Goal: Information Seeking & Learning: Check status

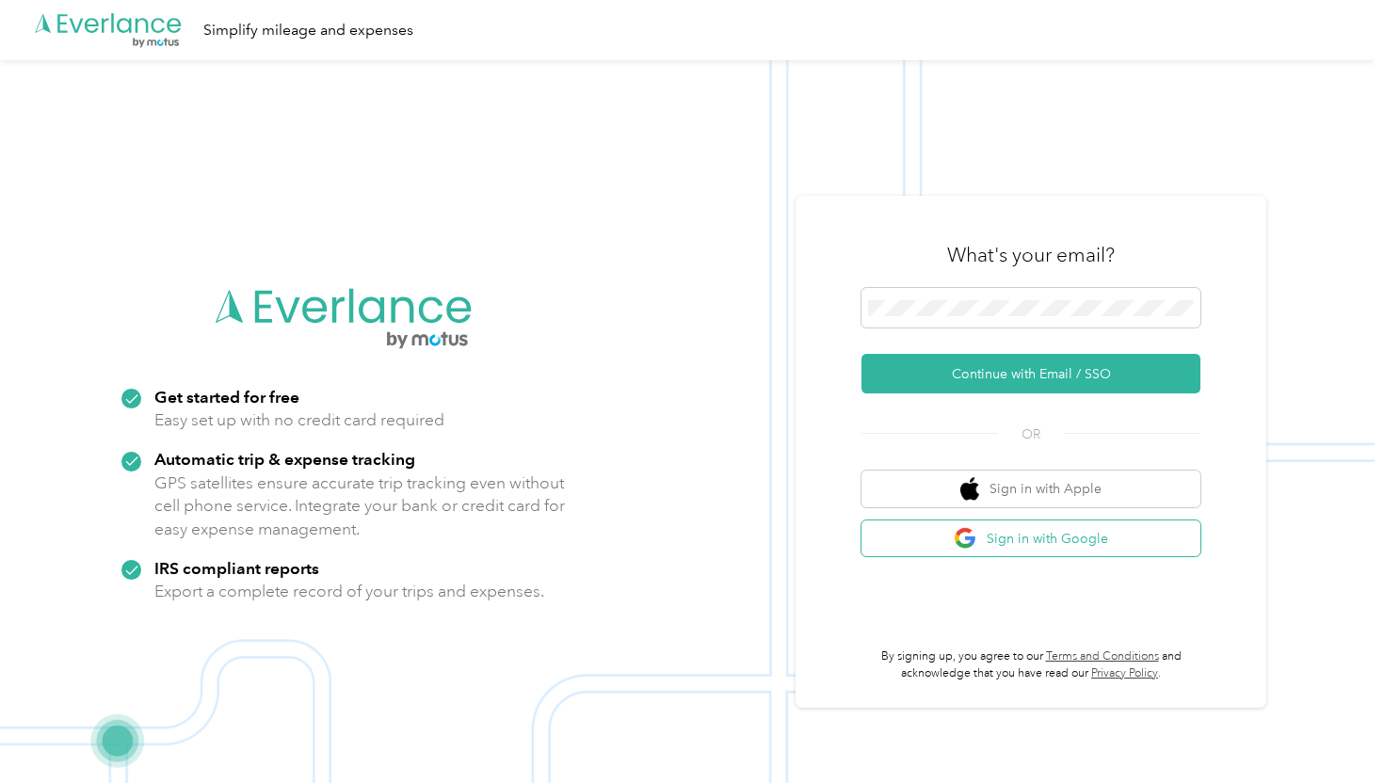
click at [1052, 537] on button "Sign in with Google" at bounding box center [1030, 539] width 339 height 37
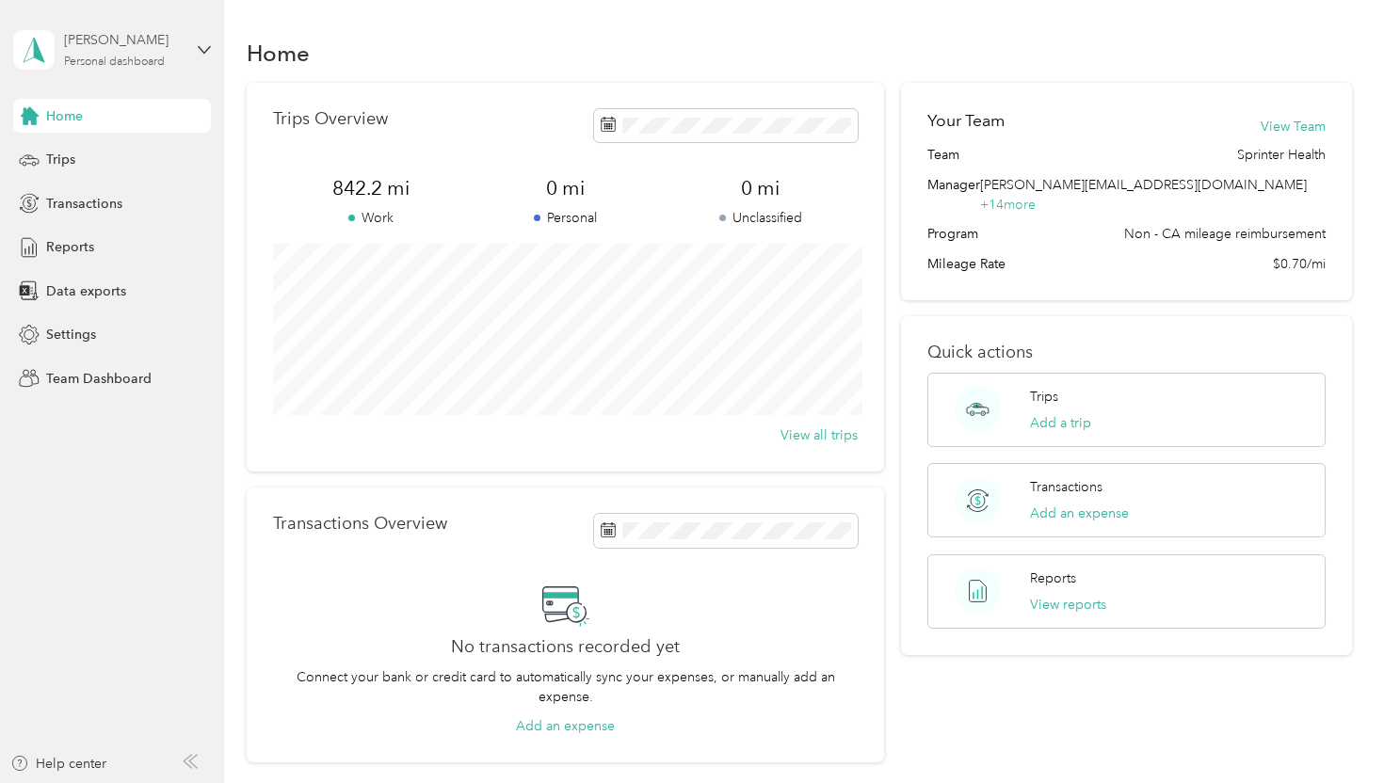
click at [108, 60] on div "Personal dashboard" at bounding box center [114, 61] width 101 height 11
click at [82, 158] on div "Team dashboard" at bounding box center [264, 154] width 476 height 33
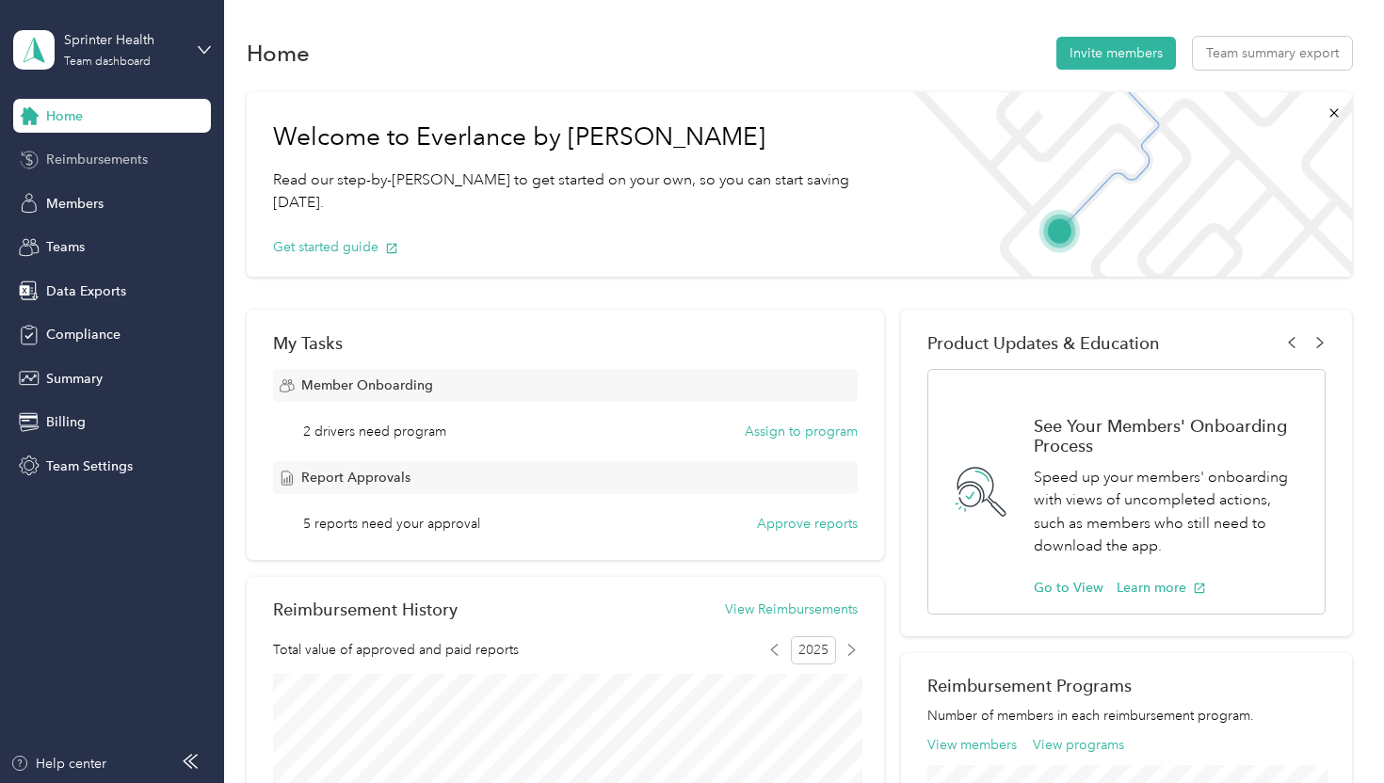
click at [74, 168] on span "Reimbursements" at bounding box center [97, 160] width 102 height 20
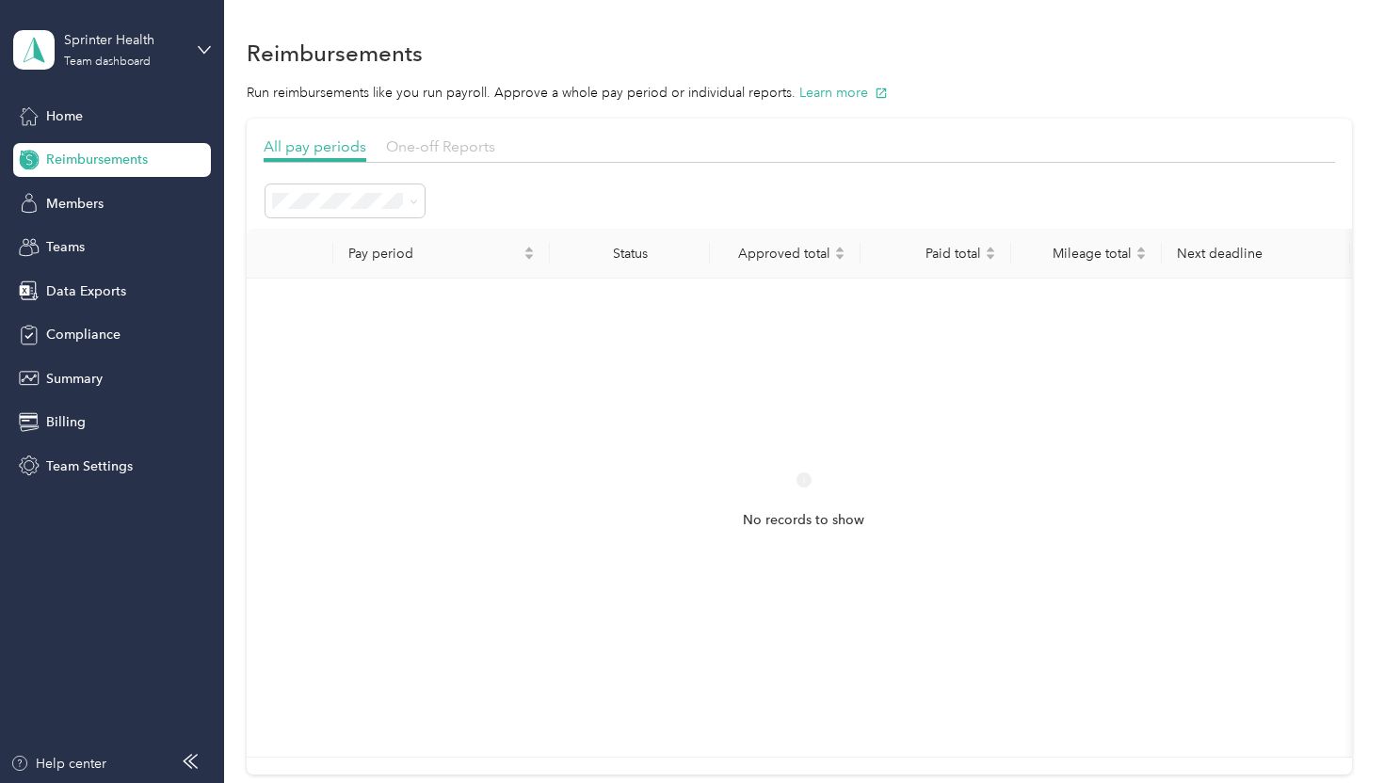
click at [481, 153] on span "One-off Reports" at bounding box center [440, 146] width 109 height 18
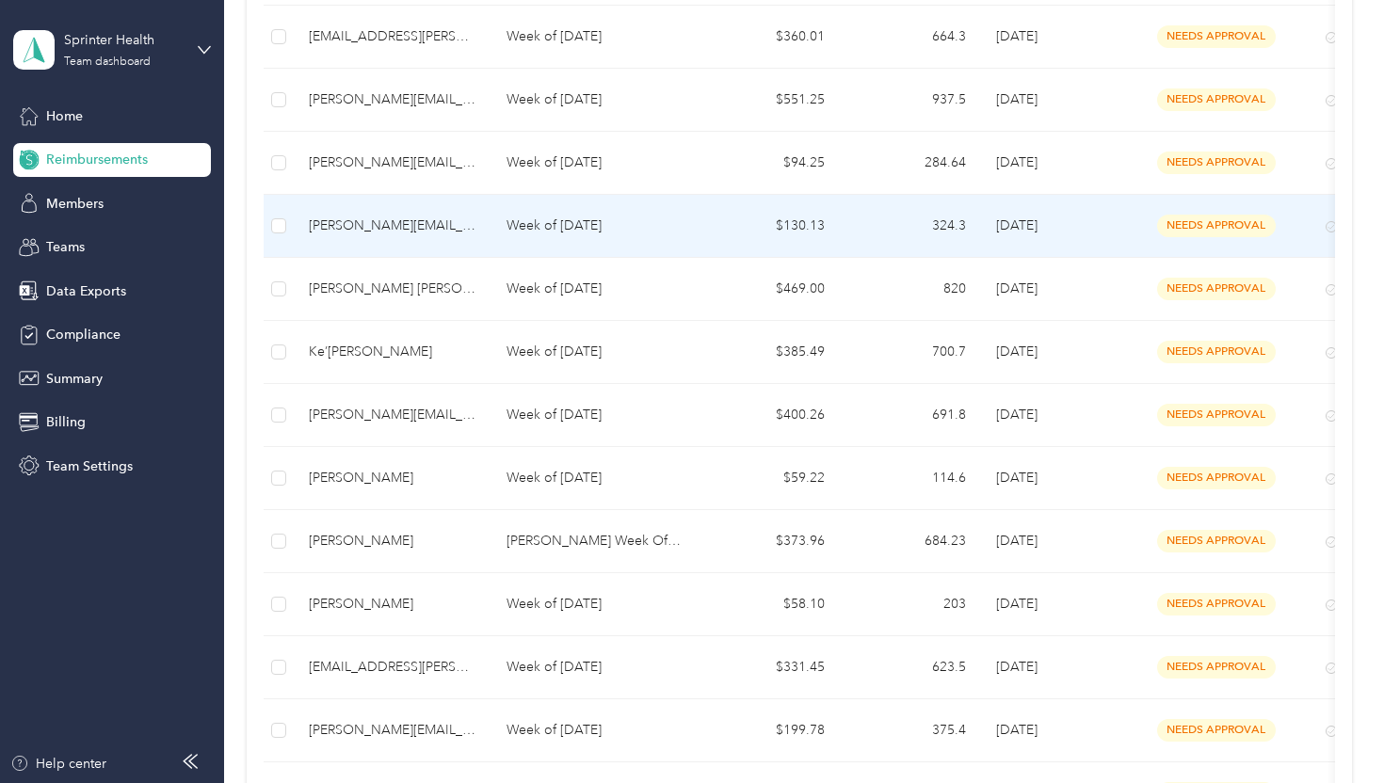
scroll to position [1348, 0]
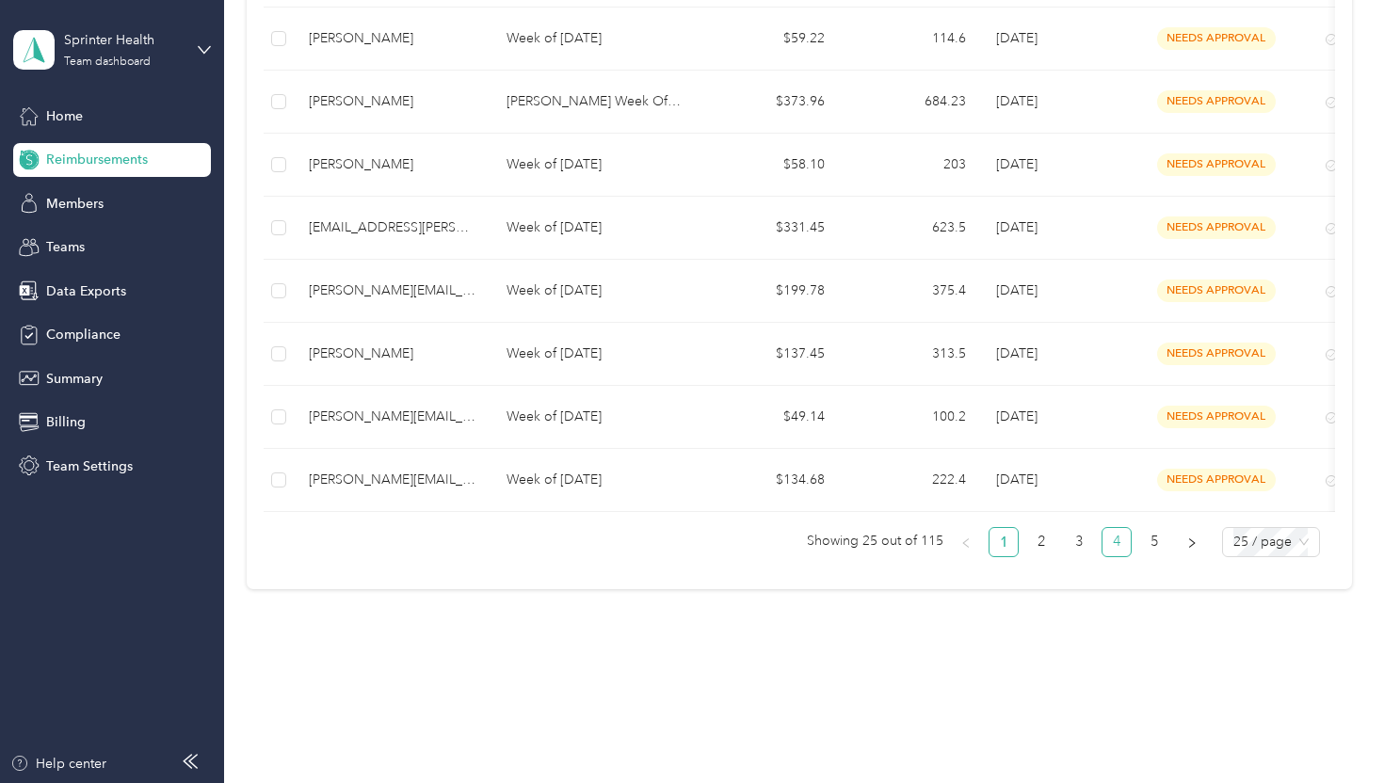
click at [1118, 545] on link "4" at bounding box center [1116, 542] width 28 height 28
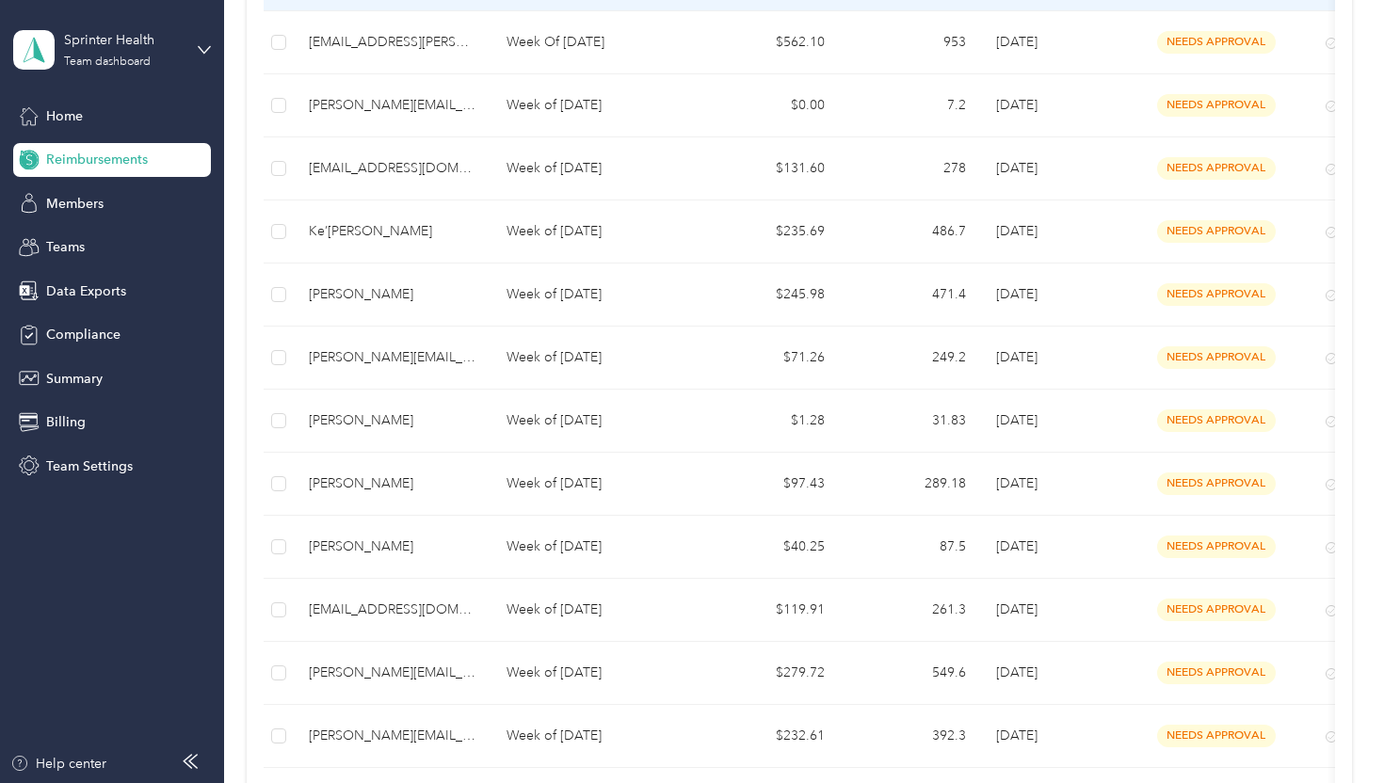
scroll to position [1348, 0]
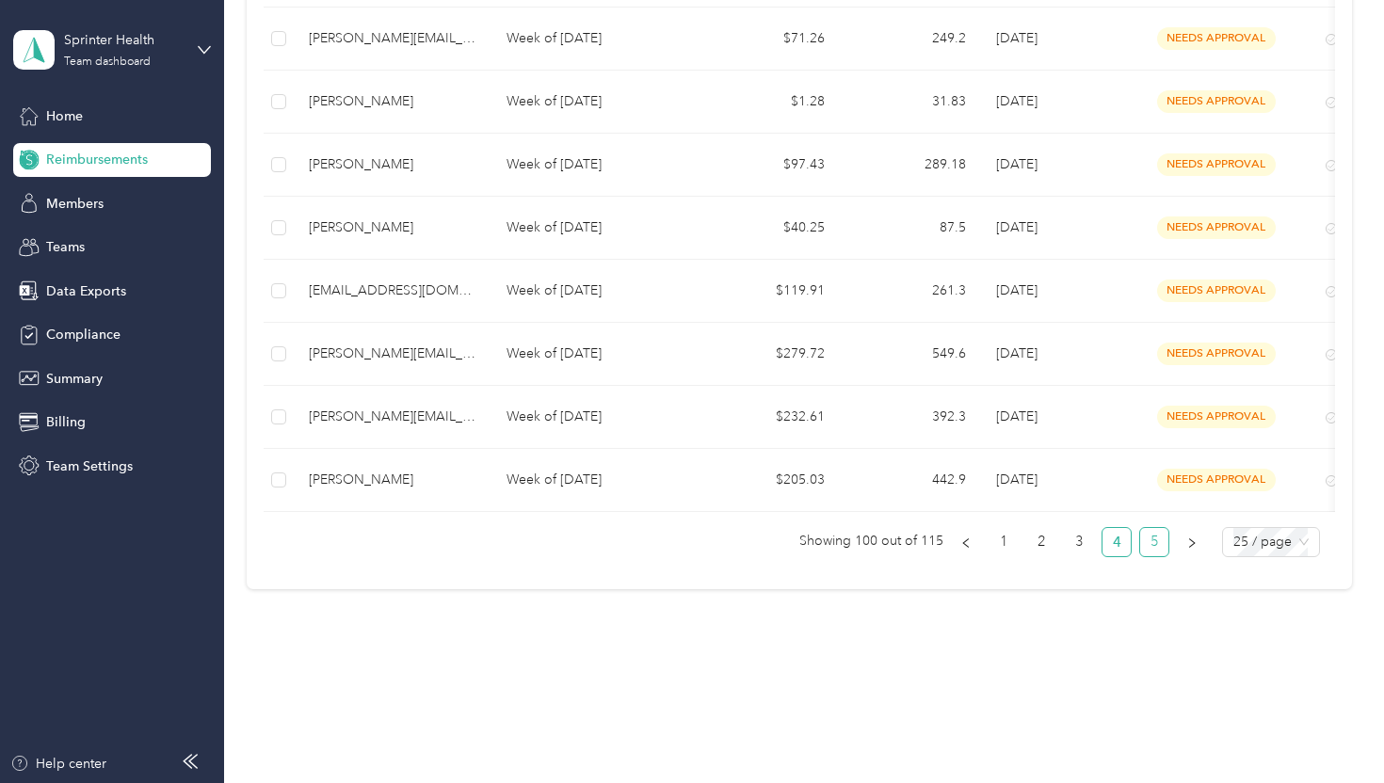
click at [1160, 540] on link "5" at bounding box center [1154, 542] width 28 height 28
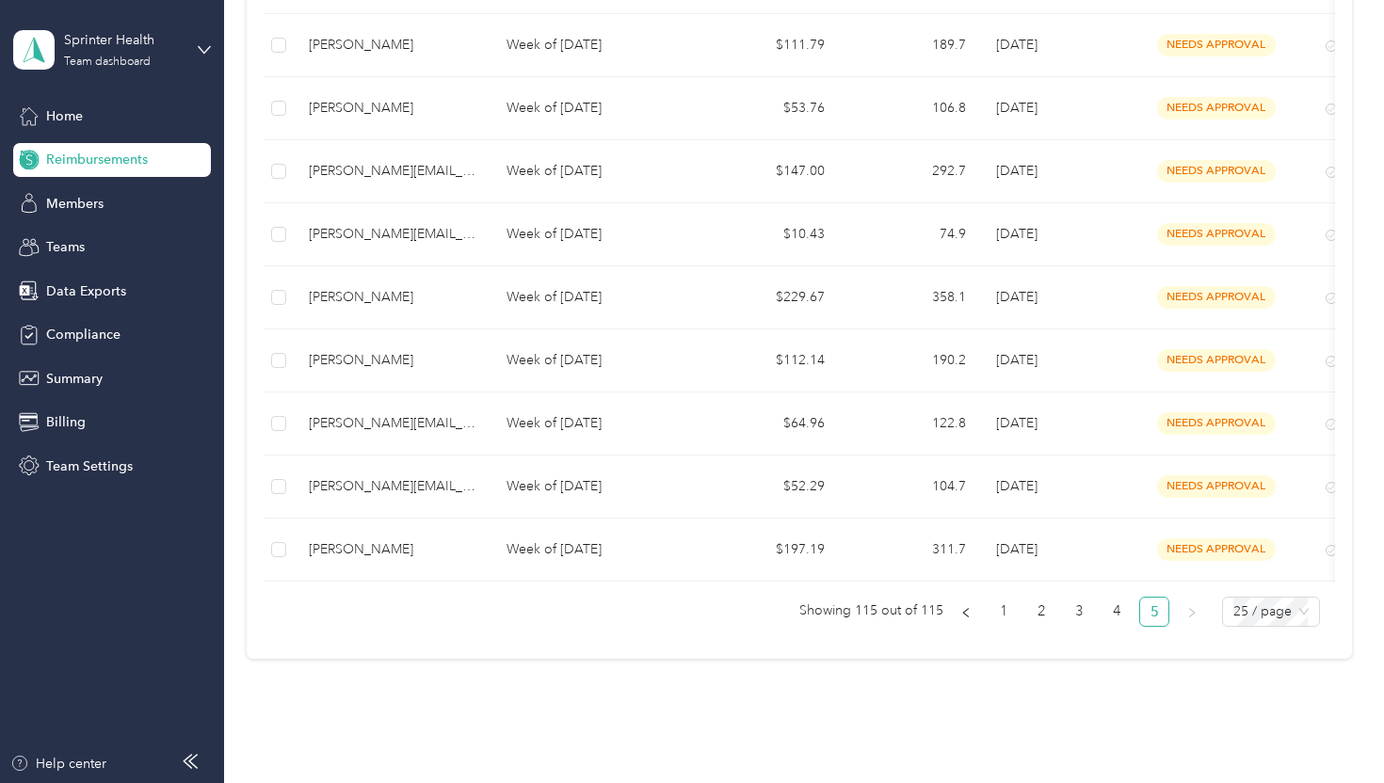
scroll to position [717, 0]
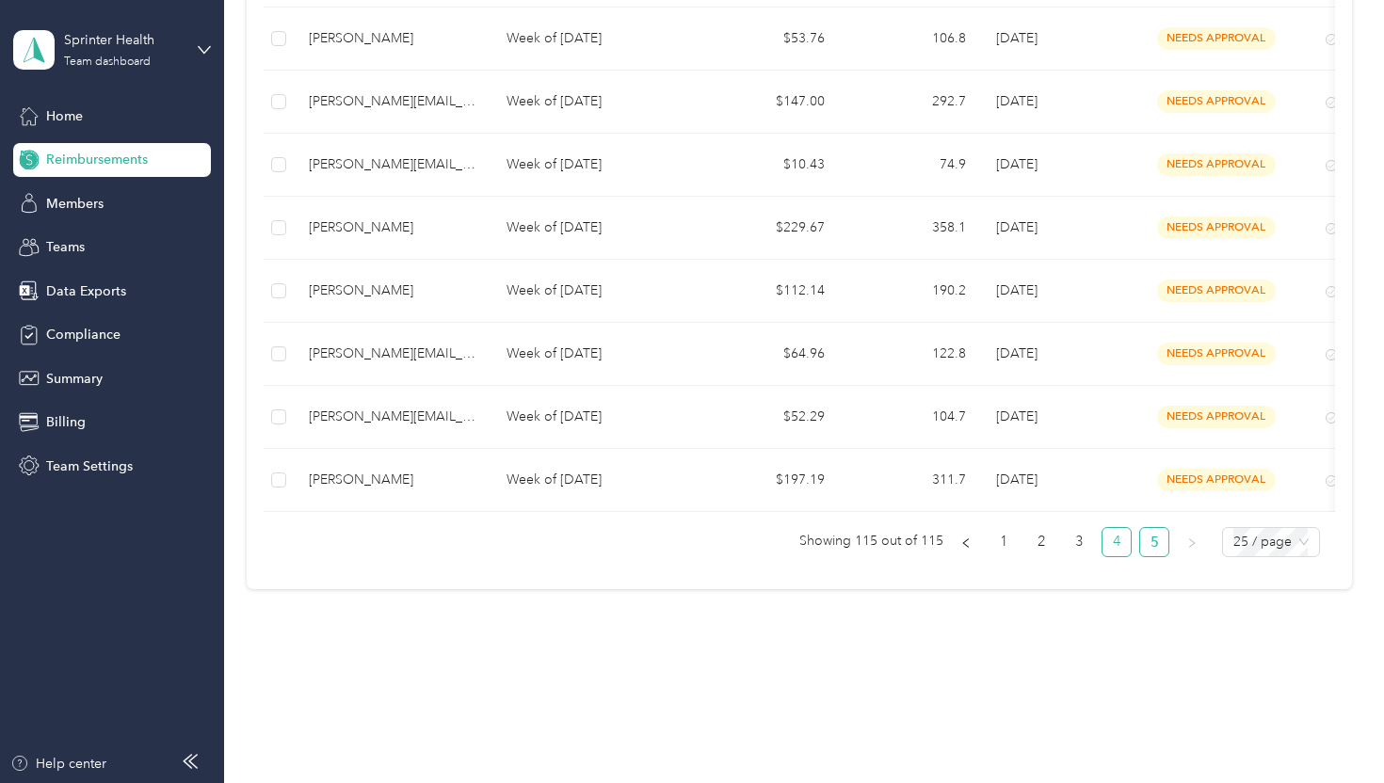
click at [1126, 547] on link "4" at bounding box center [1116, 542] width 28 height 28
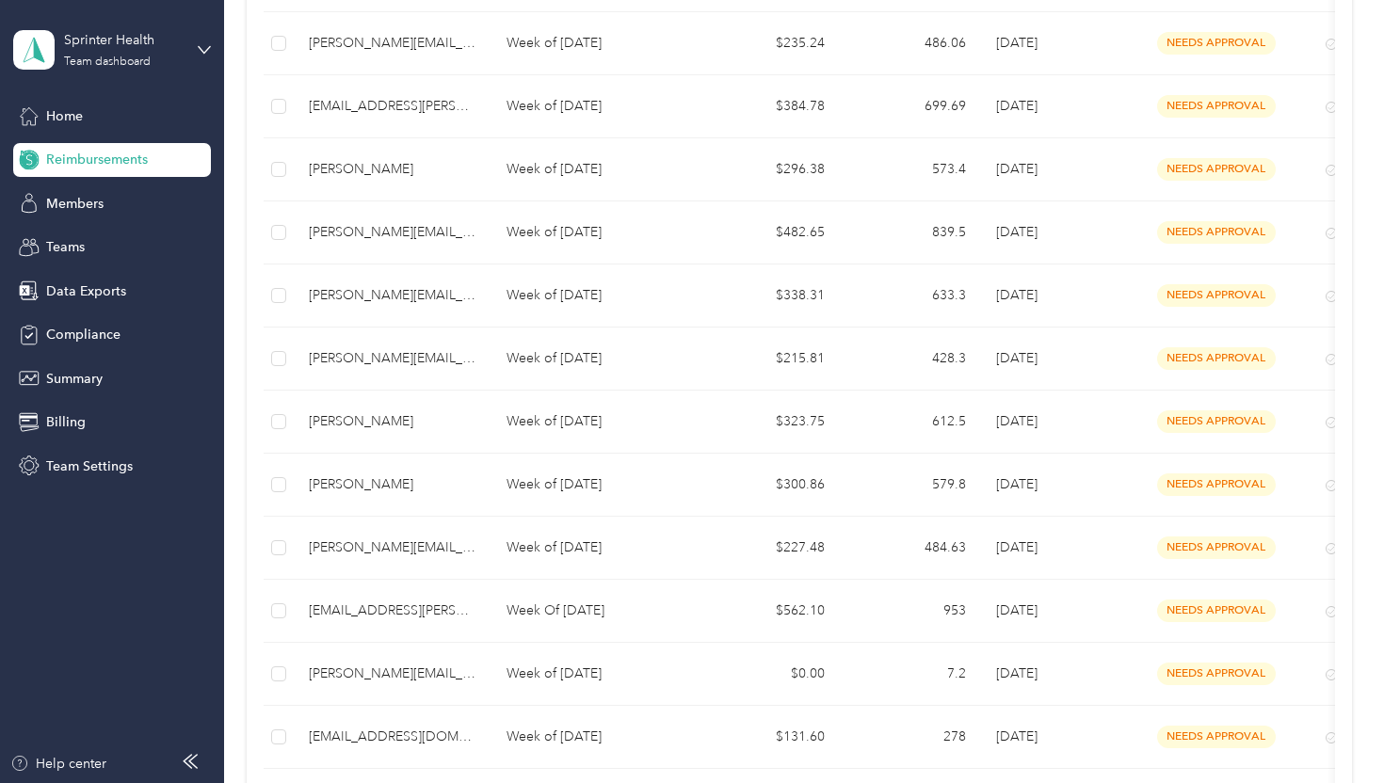
scroll to position [69, 0]
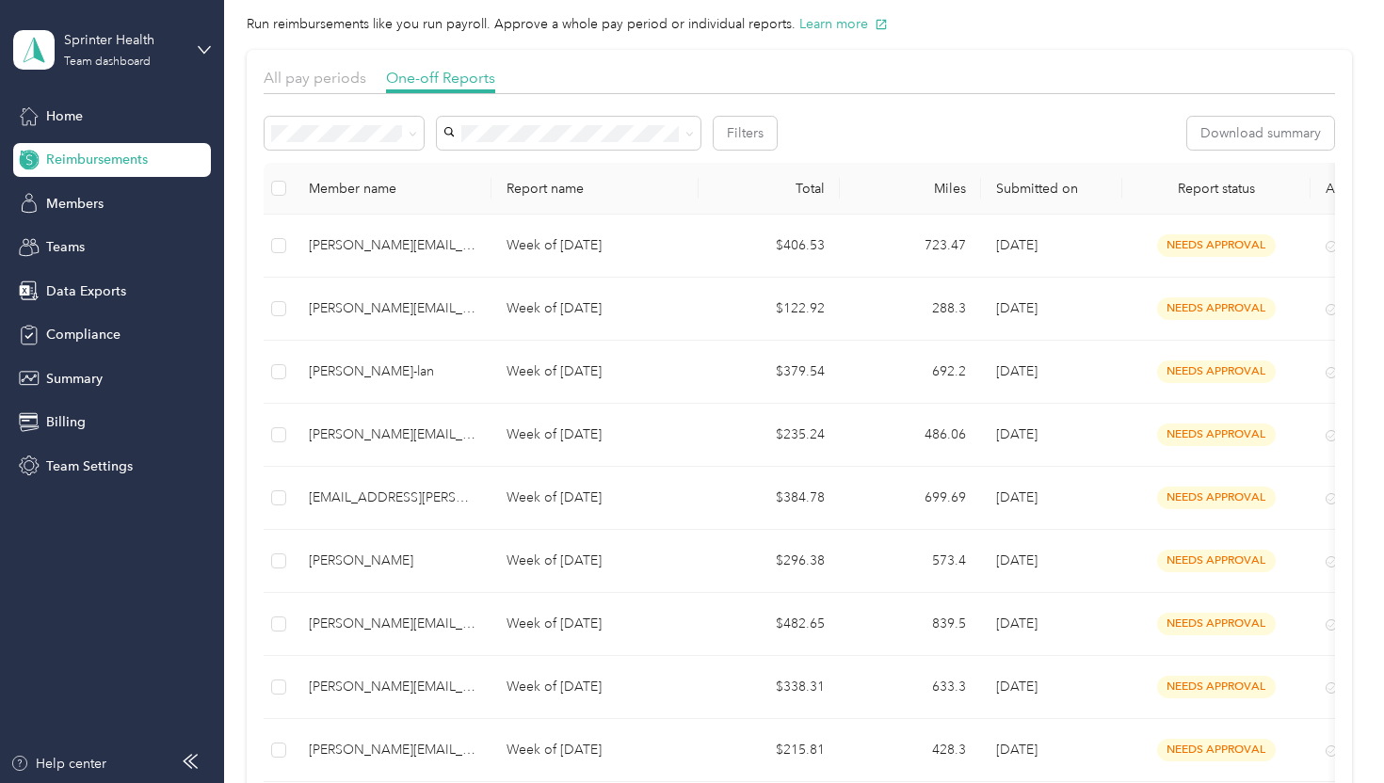
click at [339, 264] on div "Approved" at bounding box center [345, 265] width 134 height 20
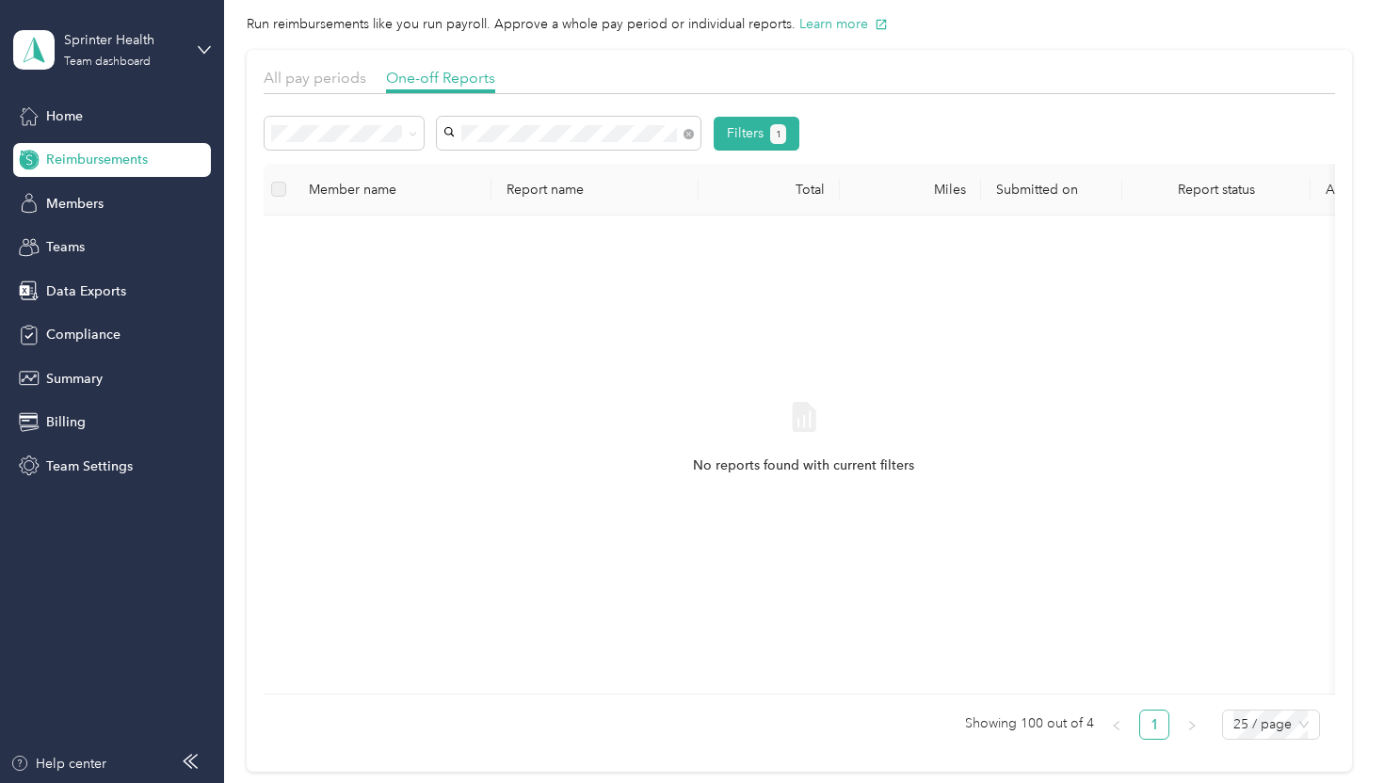
click at [540, 169] on div "[EMAIL_ADDRESS][DOMAIN_NAME]" at bounding box center [569, 168] width 237 height 20
click at [346, 80] on span "All pay periods" at bounding box center [315, 78] width 103 height 18
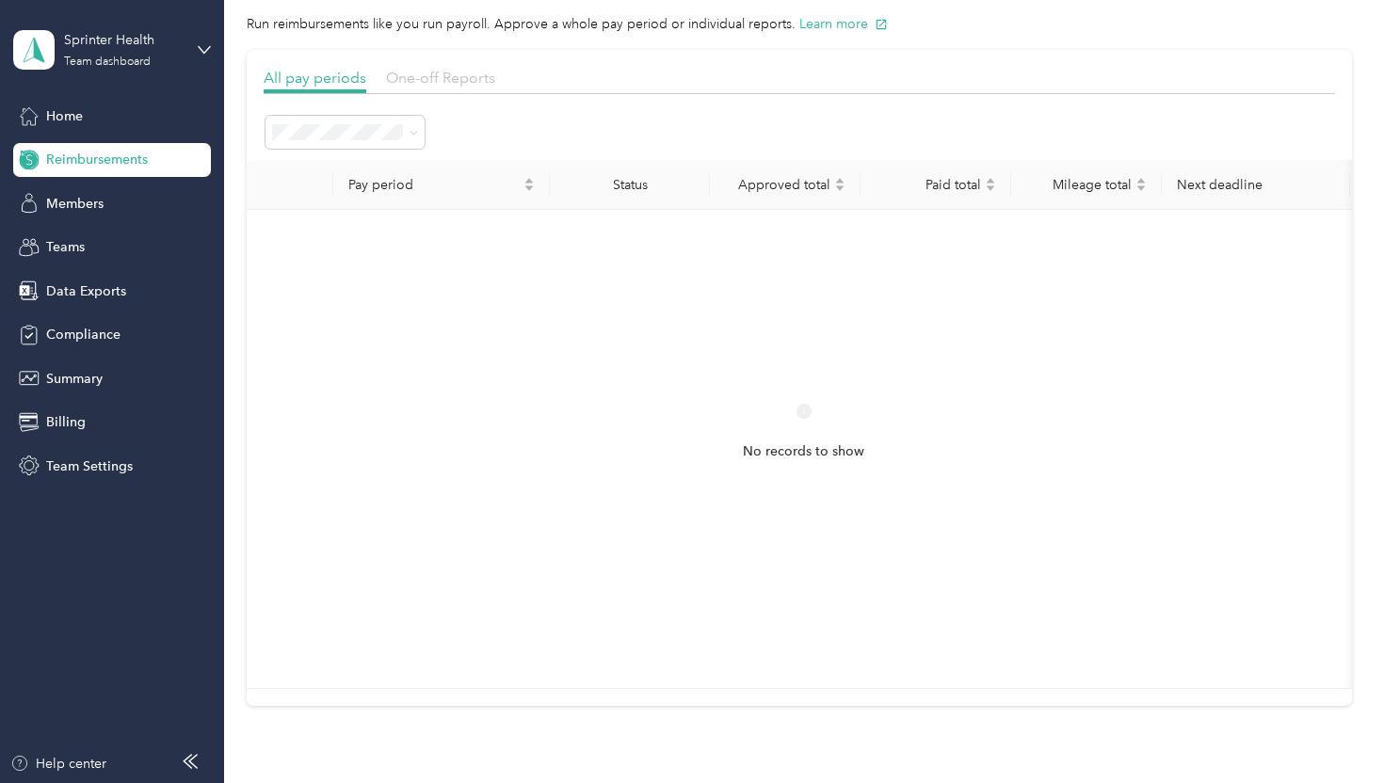
click at [407, 83] on span "One-off Reports" at bounding box center [440, 78] width 109 height 18
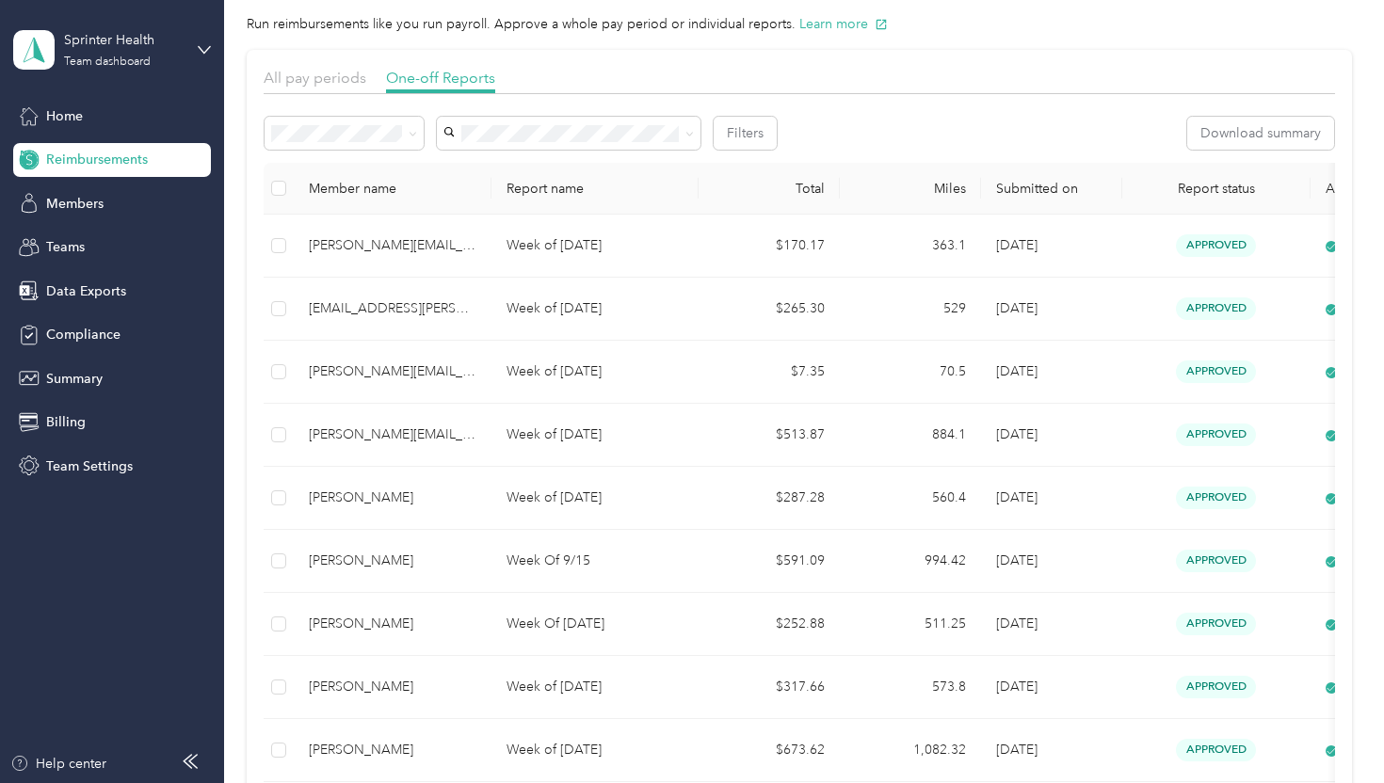
click at [354, 172] on div "All" at bounding box center [345, 168] width 134 height 20
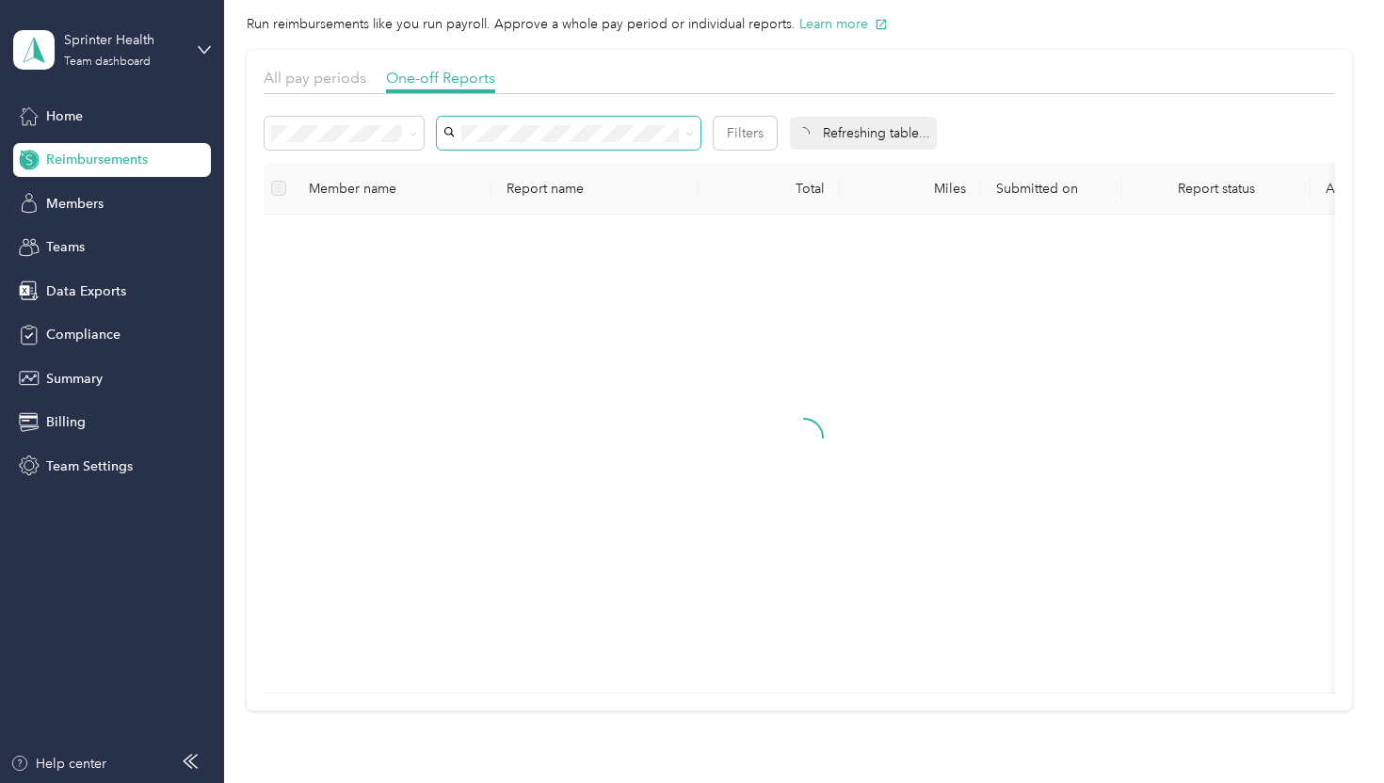
click at [566, 121] on span at bounding box center [569, 133] width 264 height 33
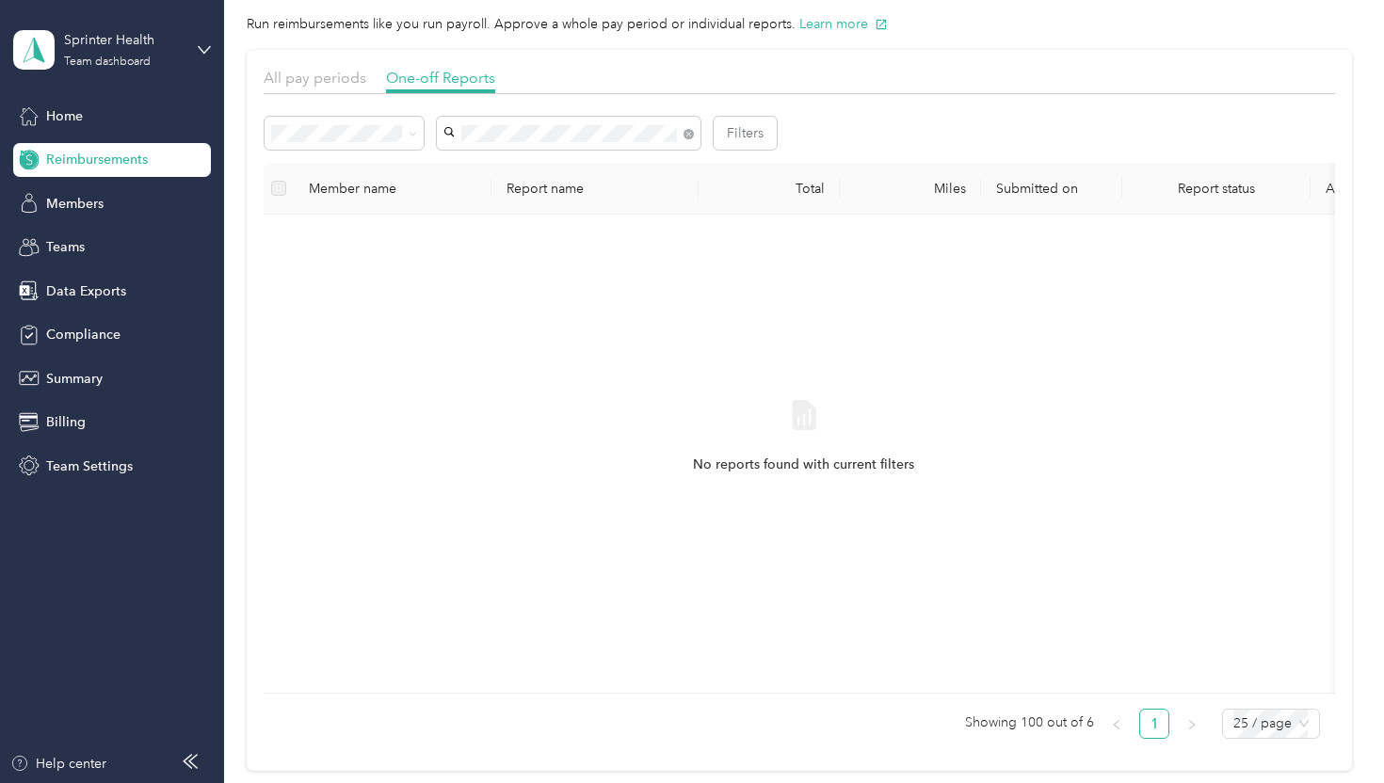
click at [557, 166] on span "[EMAIL_ADDRESS][DOMAIN_NAME]" at bounding box center [562, 168] width 222 height 16
click at [327, 83] on span "All pay periods" at bounding box center [315, 78] width 103 height 18
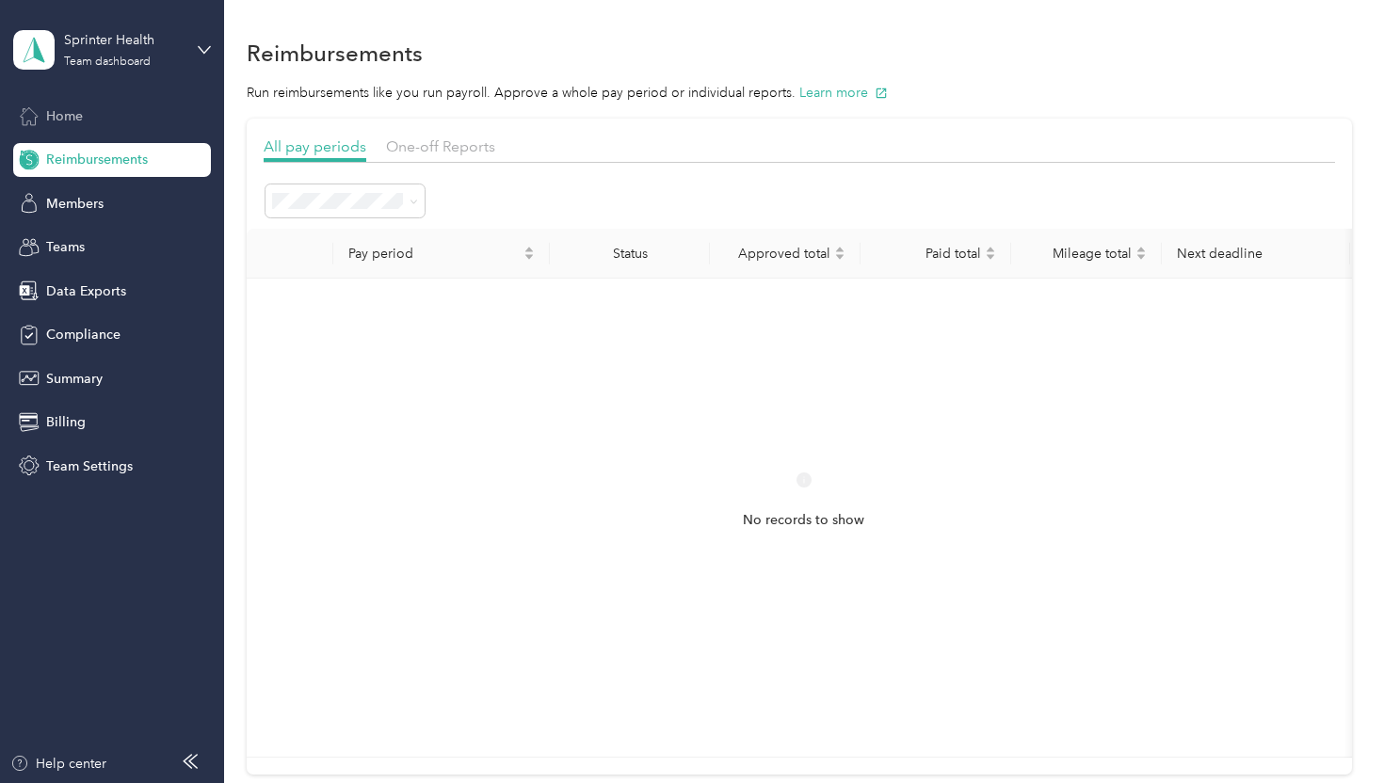
click at [84, 123] on div "Home" at bounding box center [112, 116] width 198 height 34
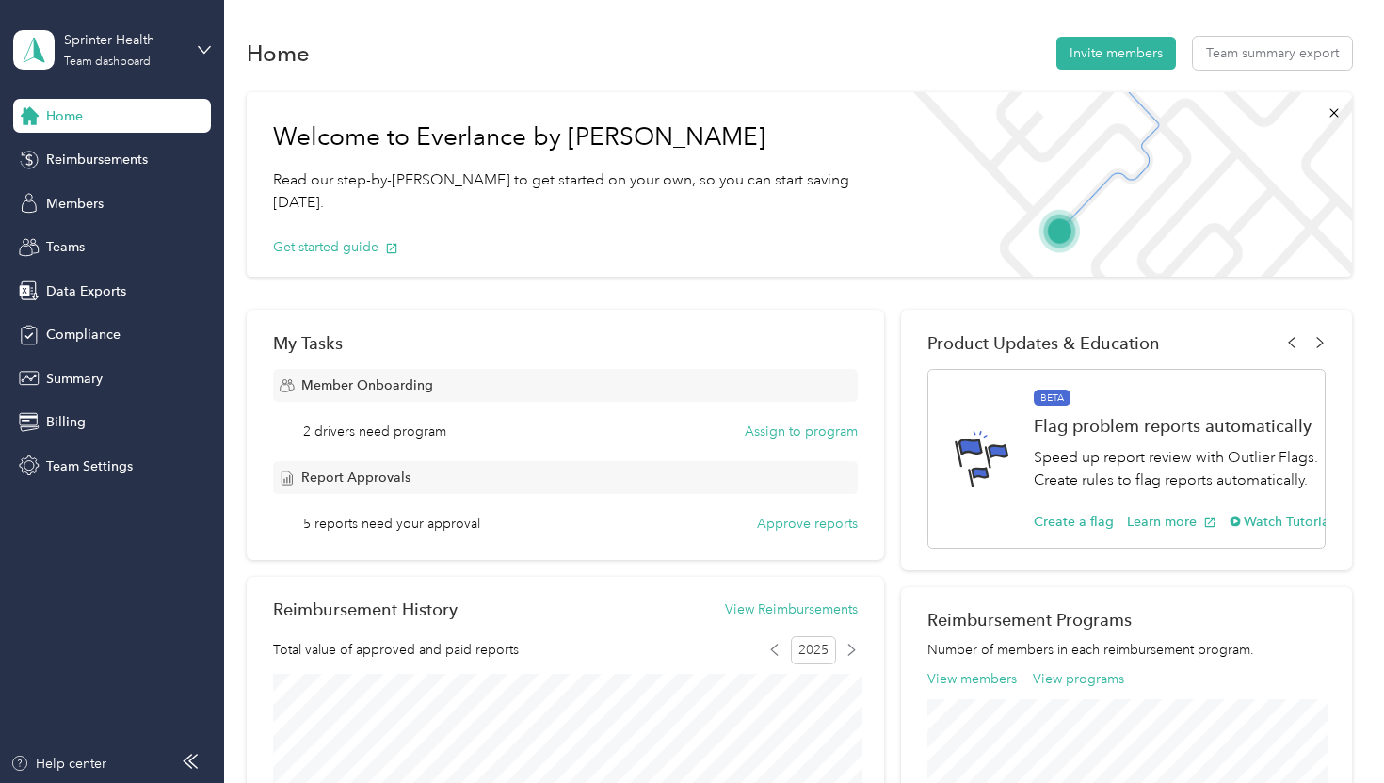
click at [71, 125] on div "Home" at bounding box center [112, 116] width 198 height 34
click at [76, 163] on span "Reimbursements" at bounding box center [97, 160] width 102 height 20
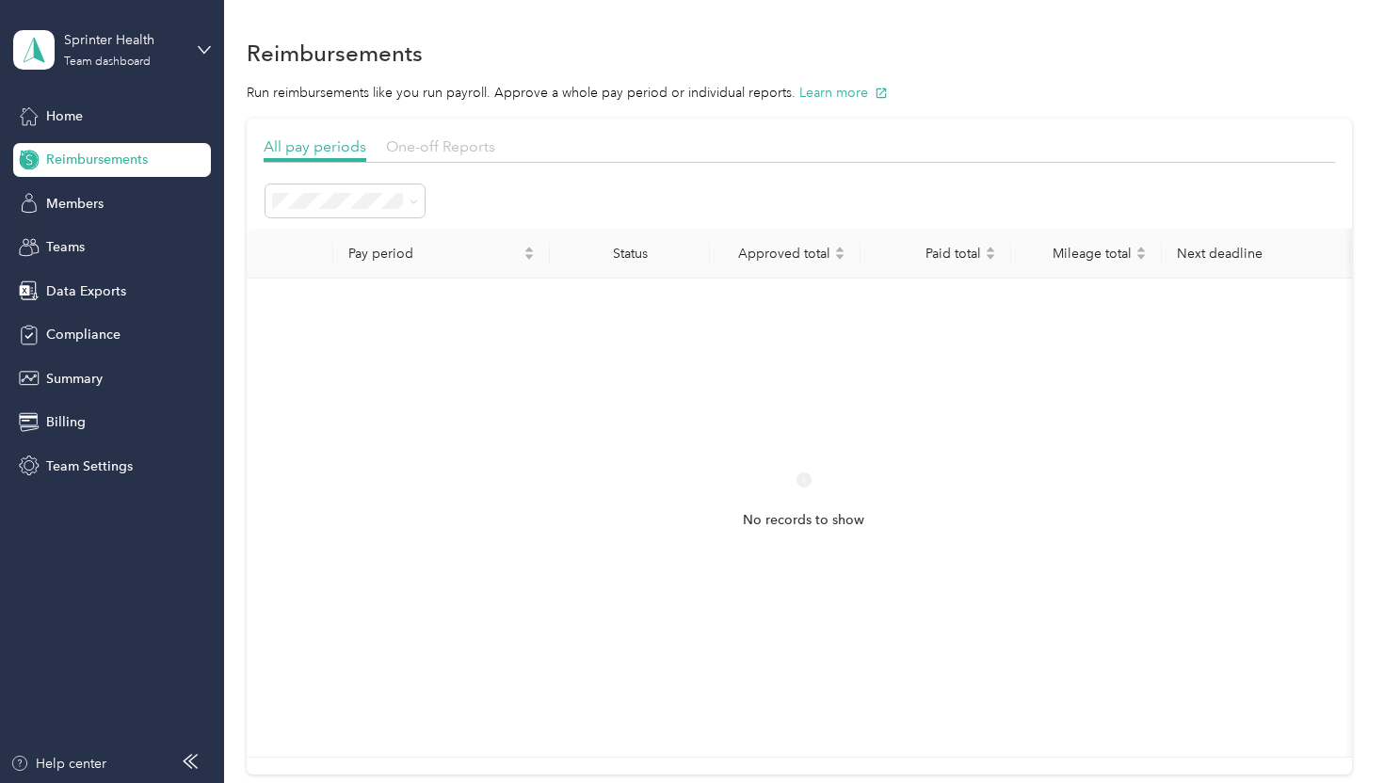
click at [412, 146] on span "One-off Reports" at bounding box center [440, 146] width 109 height 18
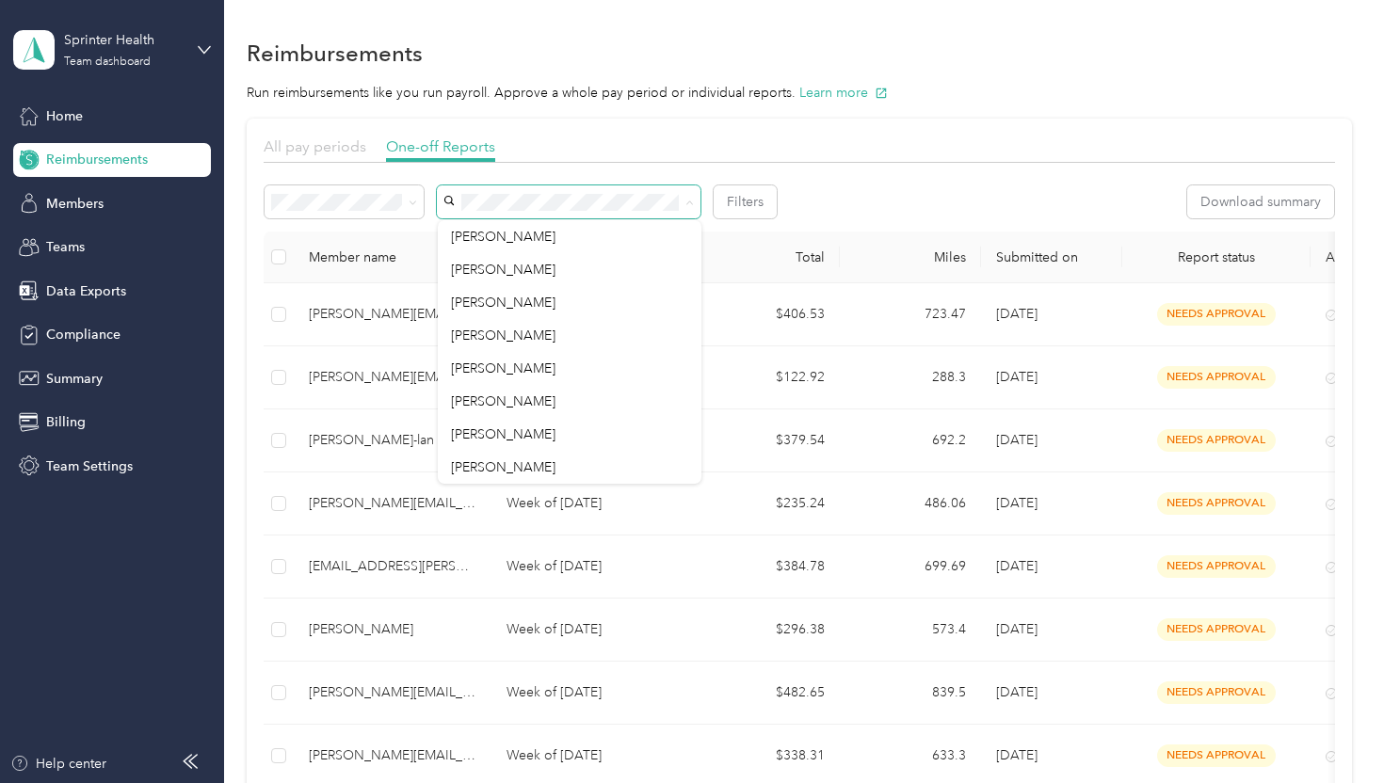
click at [325, 151] on span "All pay periods" at bounding box center [315, 146] width 103 height 18
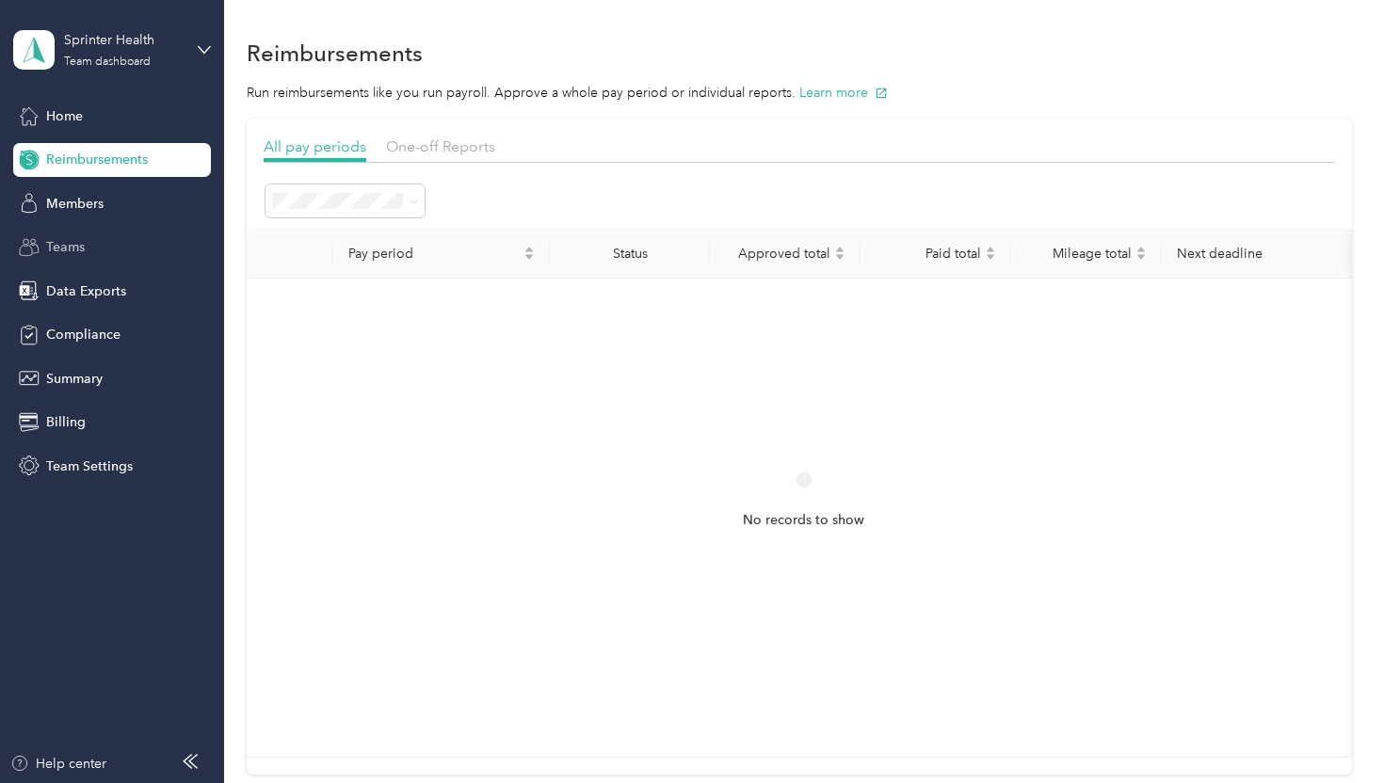
click at [75, 249] on span "Teams" at bounding box center [65, 247] width 39 height 20
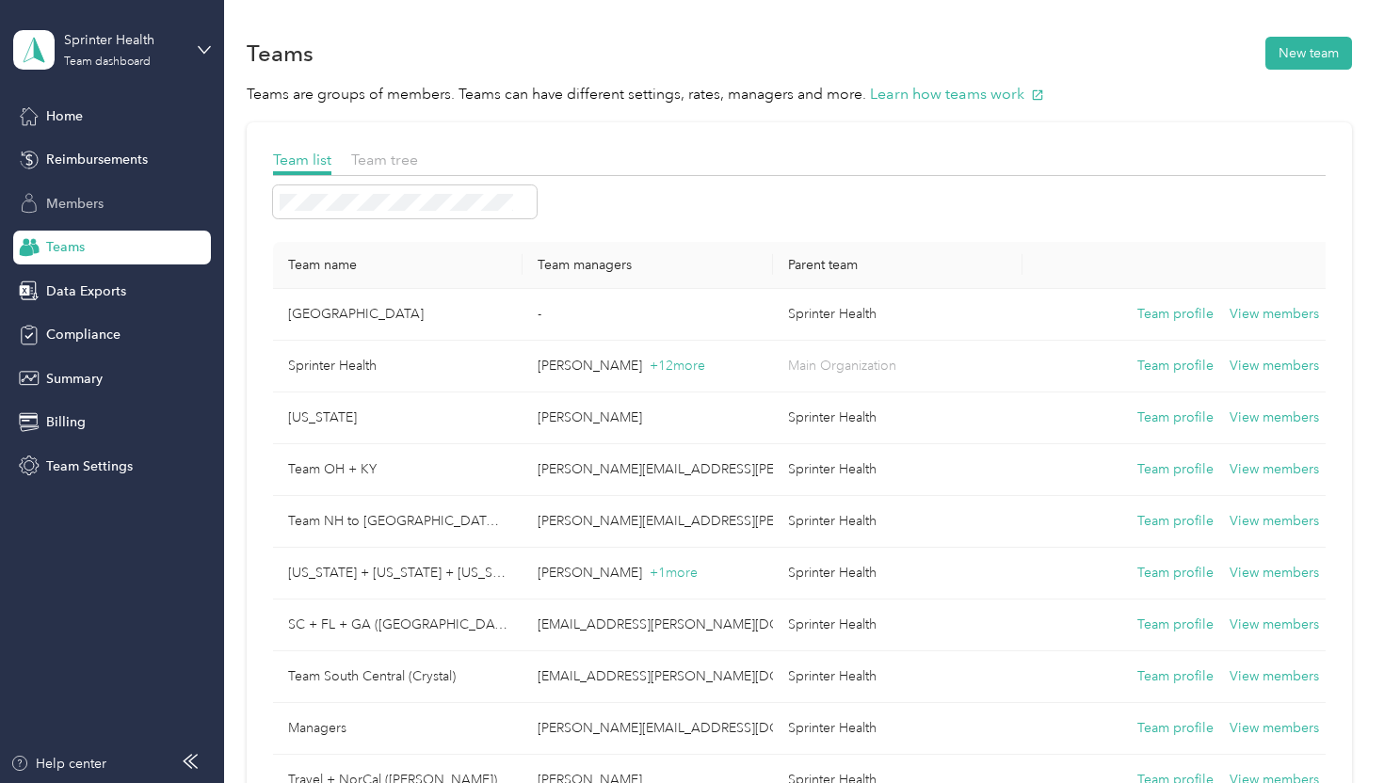
click at [72, 203] on span "Members" at bounding box center [74, 204] width 57 height 20
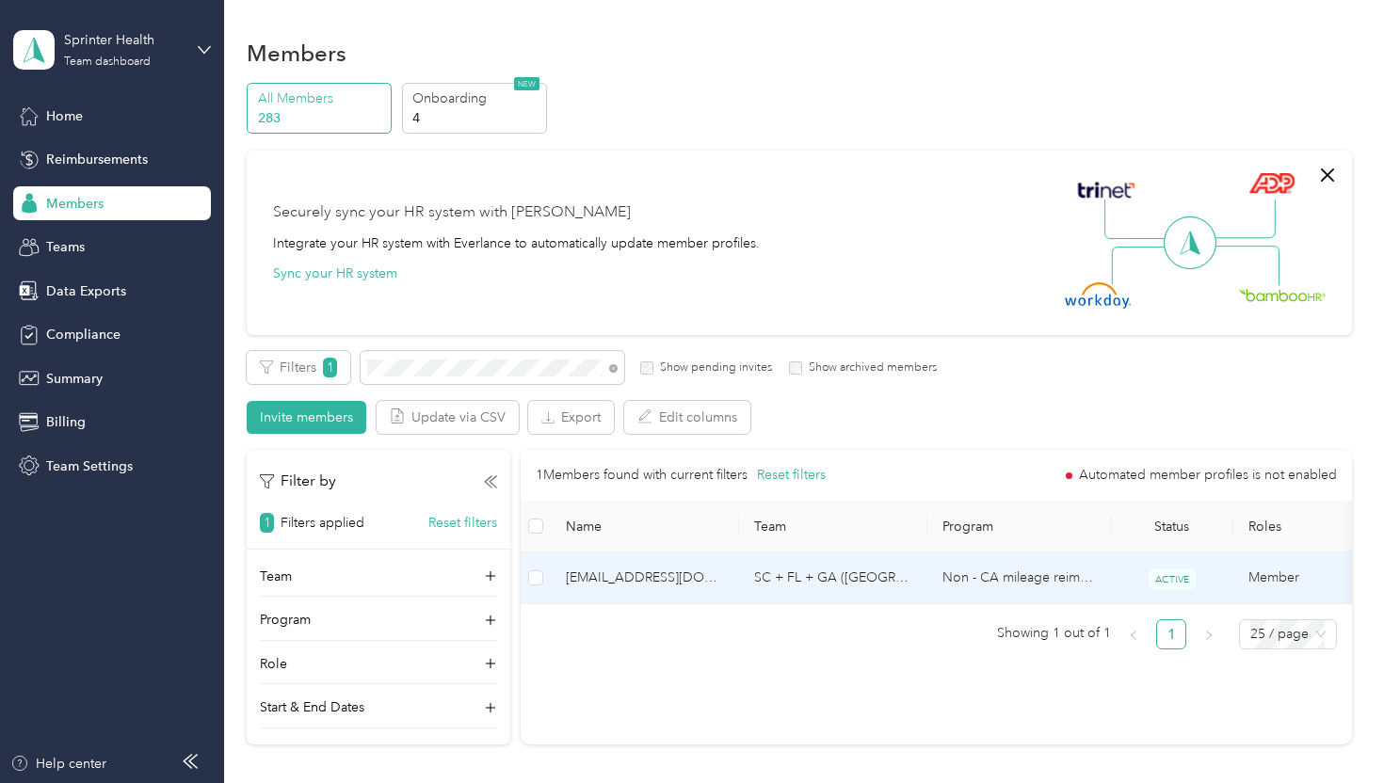
click at [717, 574] on span "[EMAIL_ADDRESS][DOMAIN_NAME]" at bounding box center [645, 578] width 158 height 21
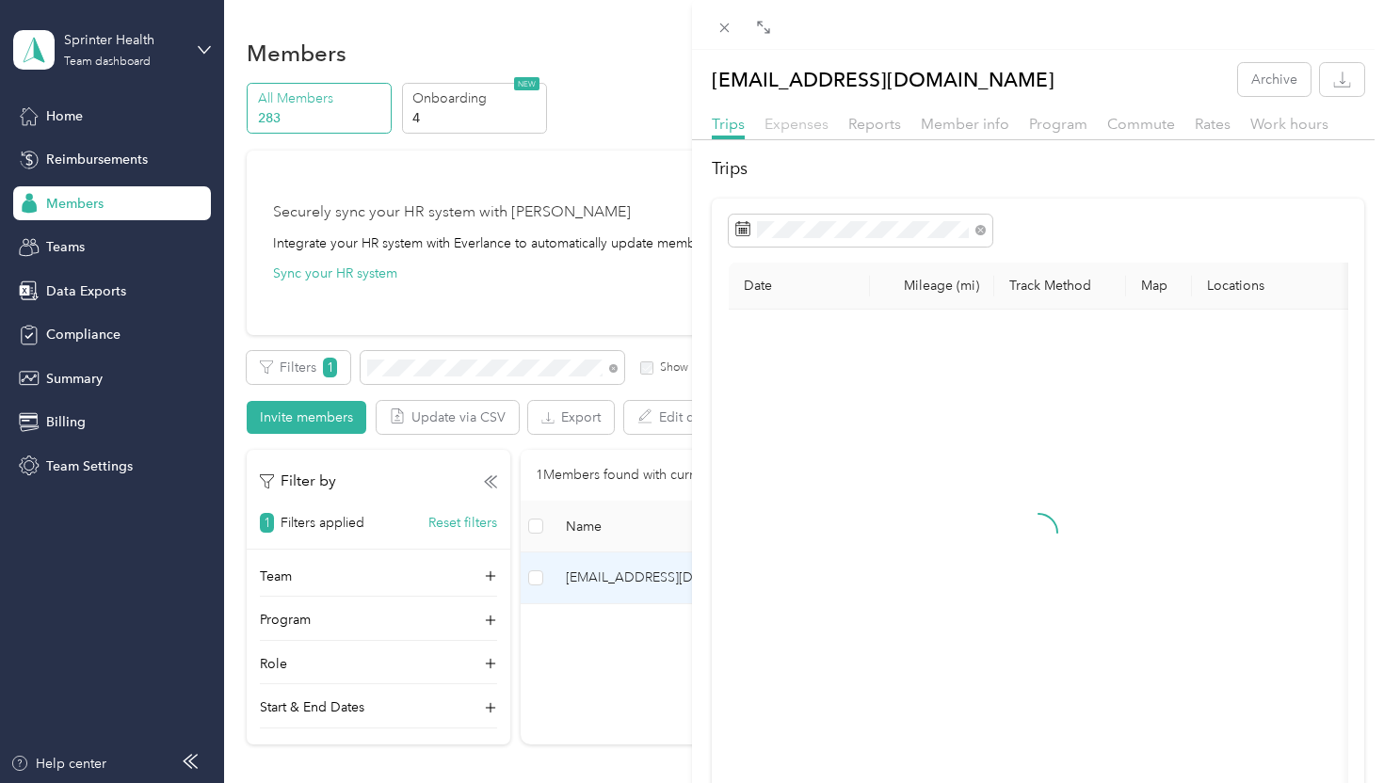
click at [807, 123] on span "Expenses" at bounding box center [796, 124] width 64 height 18
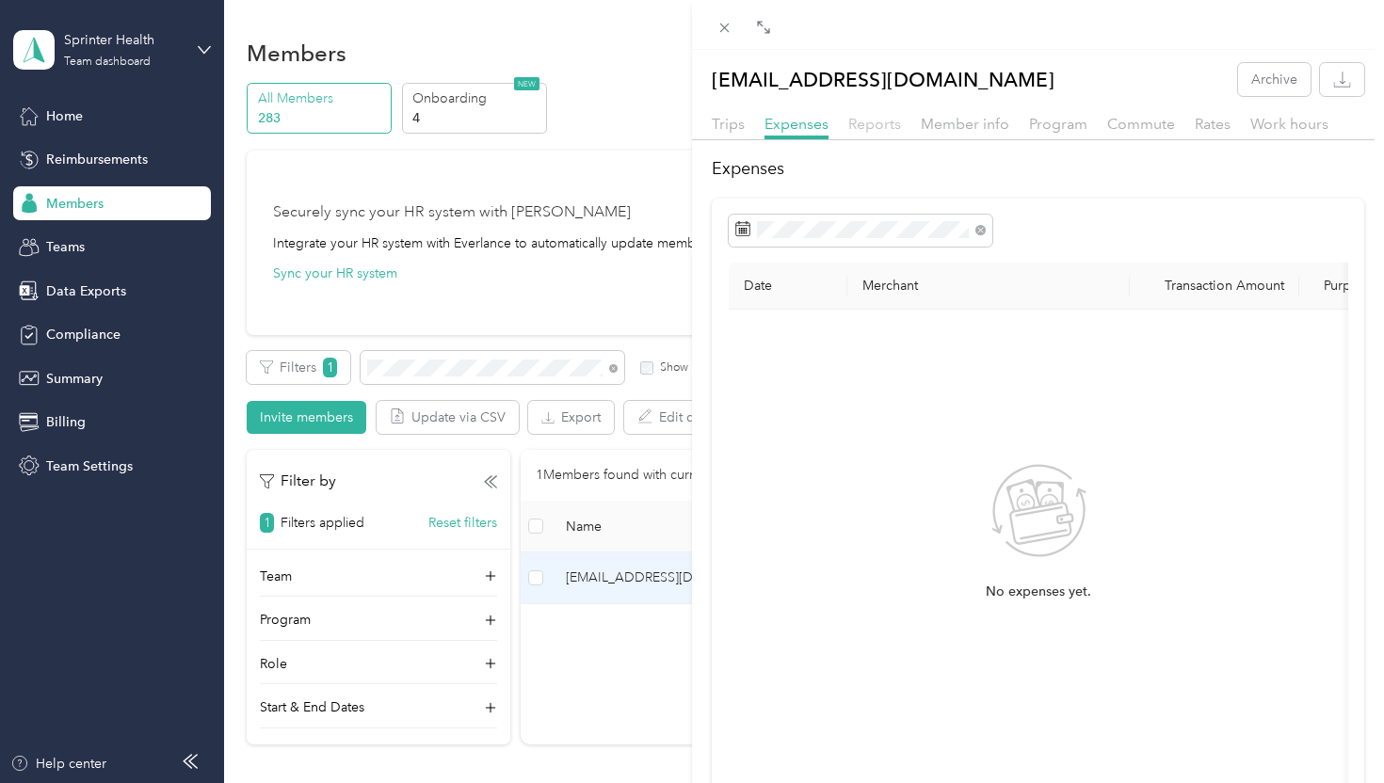
click at [876, 116] on span "Reports" at bounding box center [874, 124] width 53 height 18
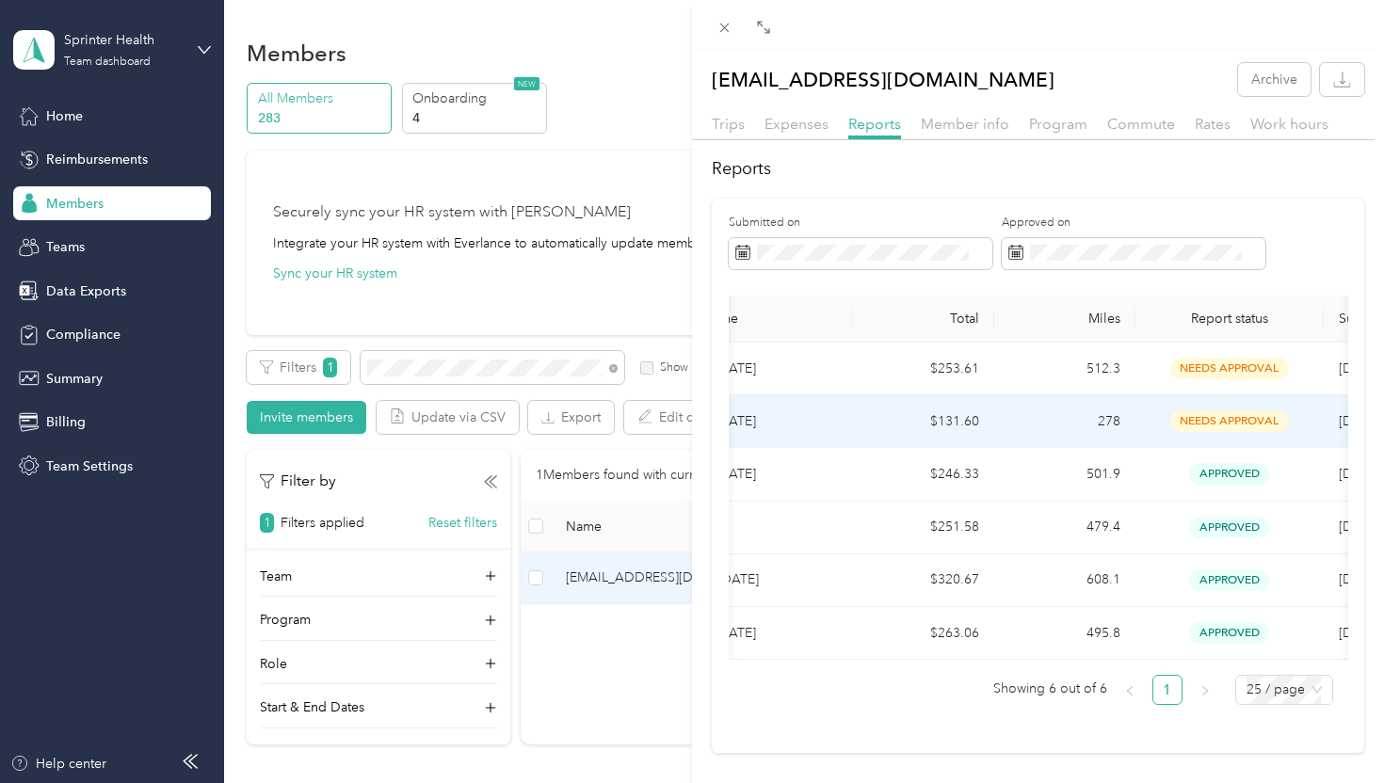
scroll to position [0, 200]
